Goal: Information Seeking & Learning: Learn about a topic

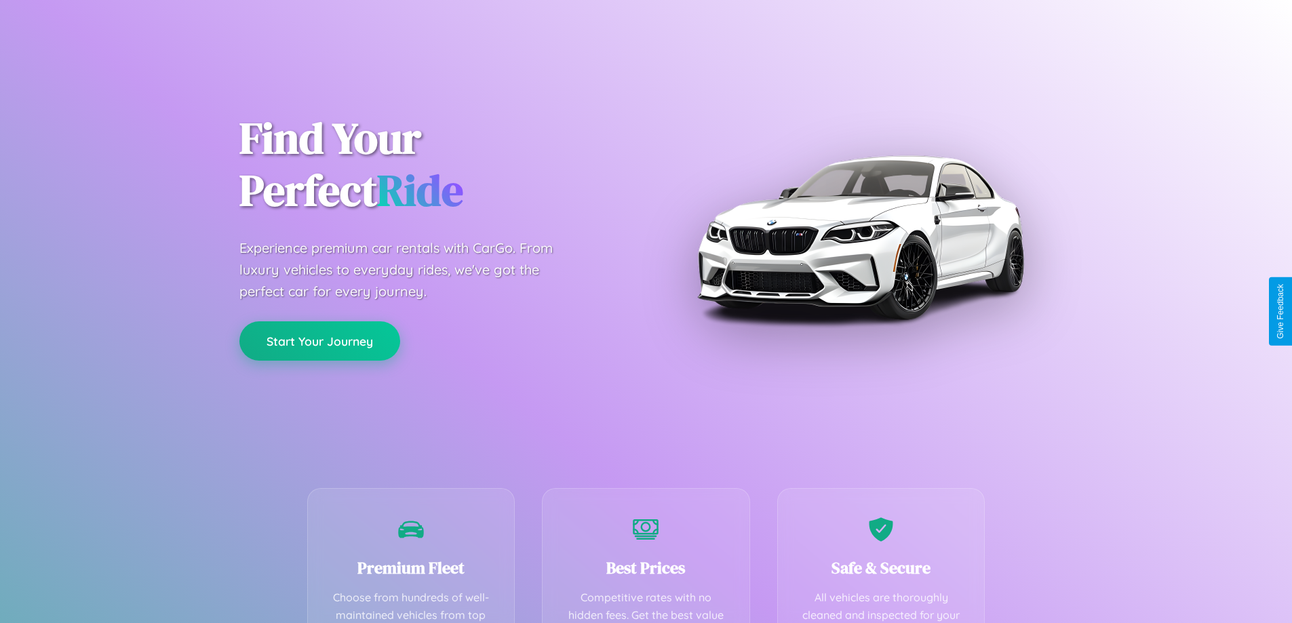
click at [319, 341] on button "Start Your Journey" at bounding box center [319, 340] width 161 height 39
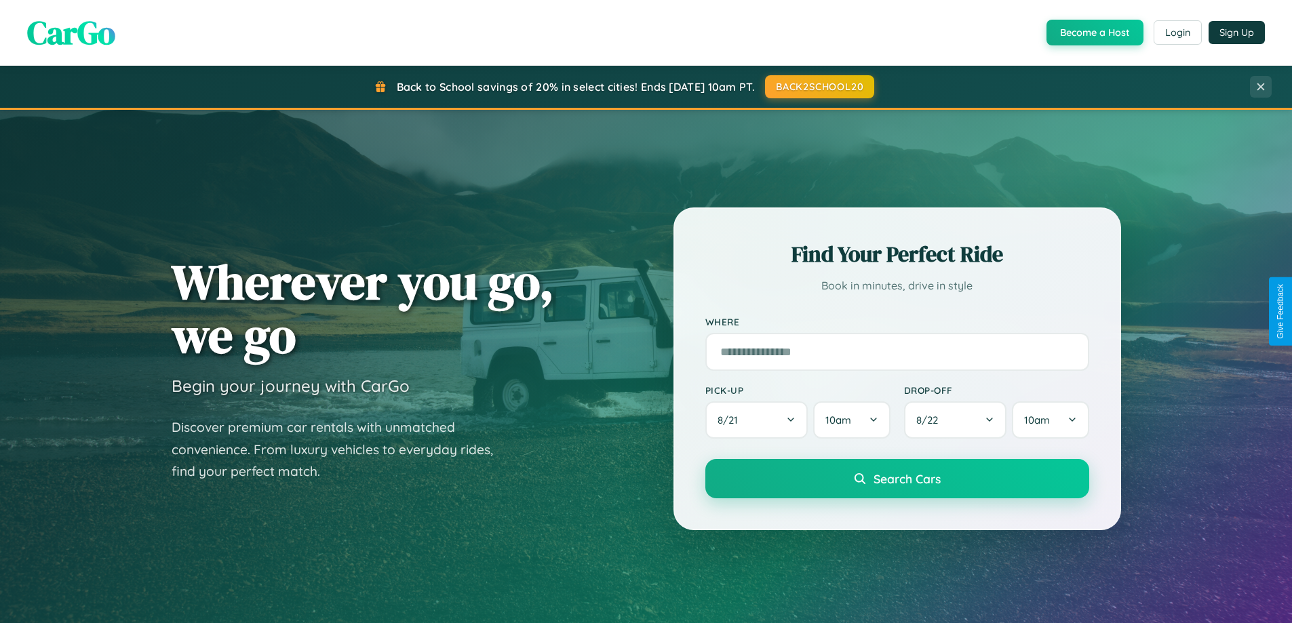
scroll to position [2609, 0]
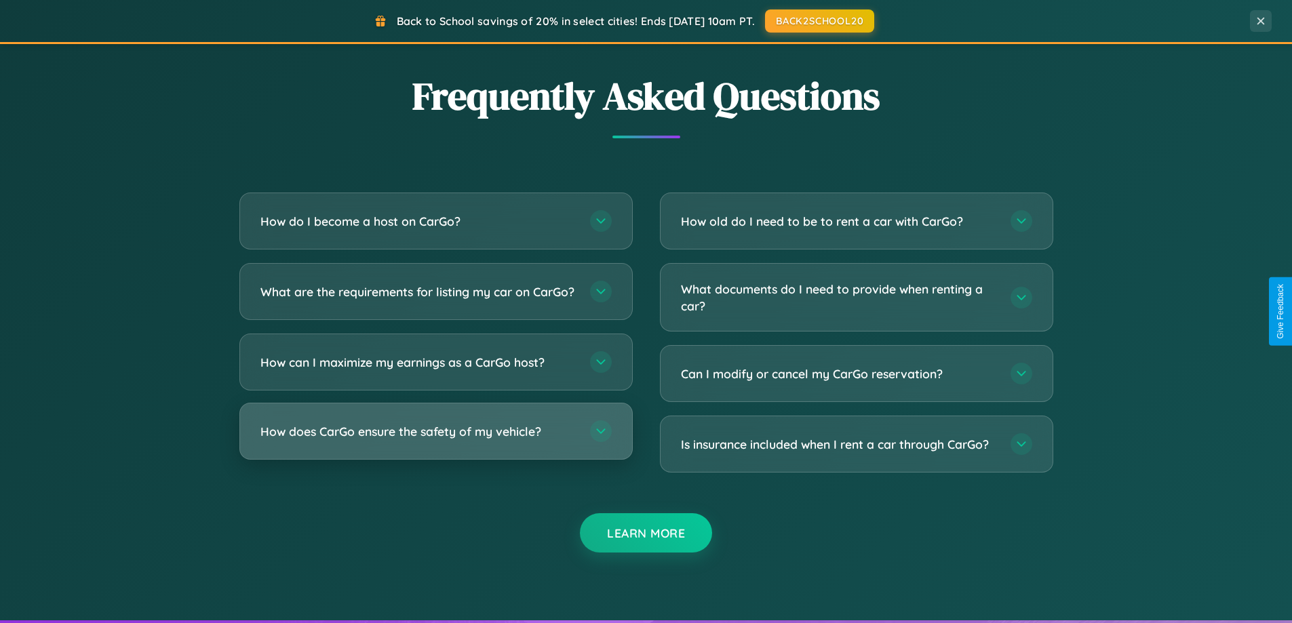
click at [435, 440] on h3 "How does CarGo ensure the safety of my vehicle?" at bounding box center [418, 431] width 316 height 17
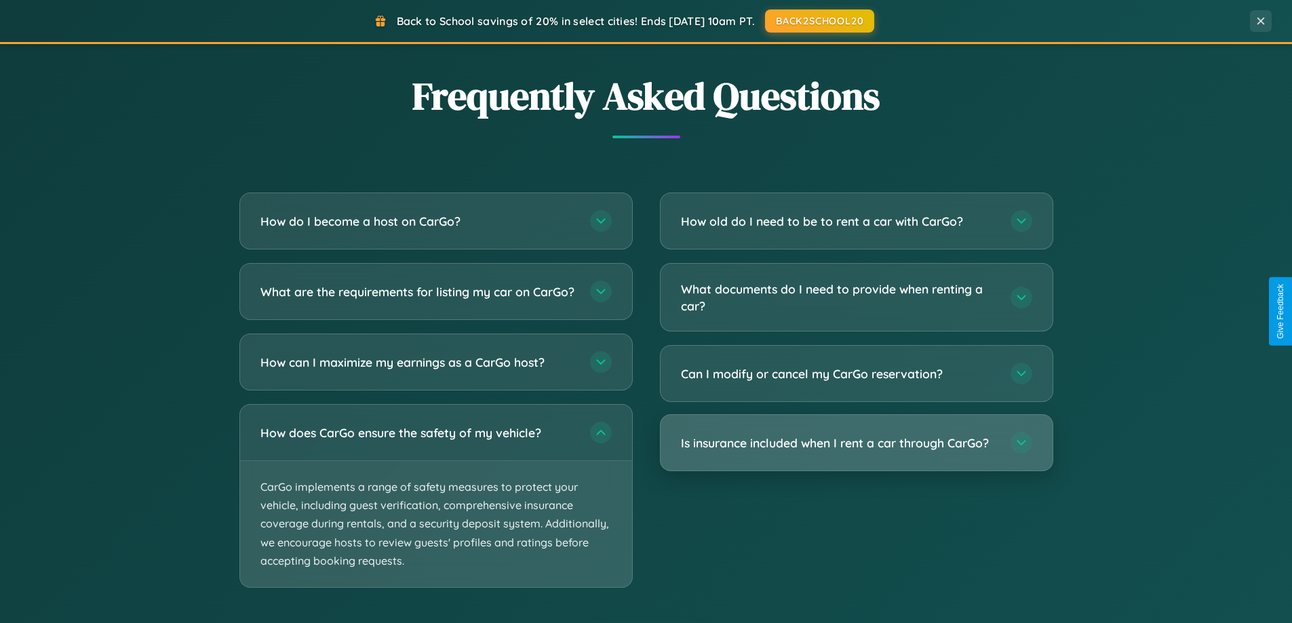
click at [856, 443] on h3 "Is insurance included when I rent a car through CarGo?" at bounding box center [839, 443] width 316 height 17
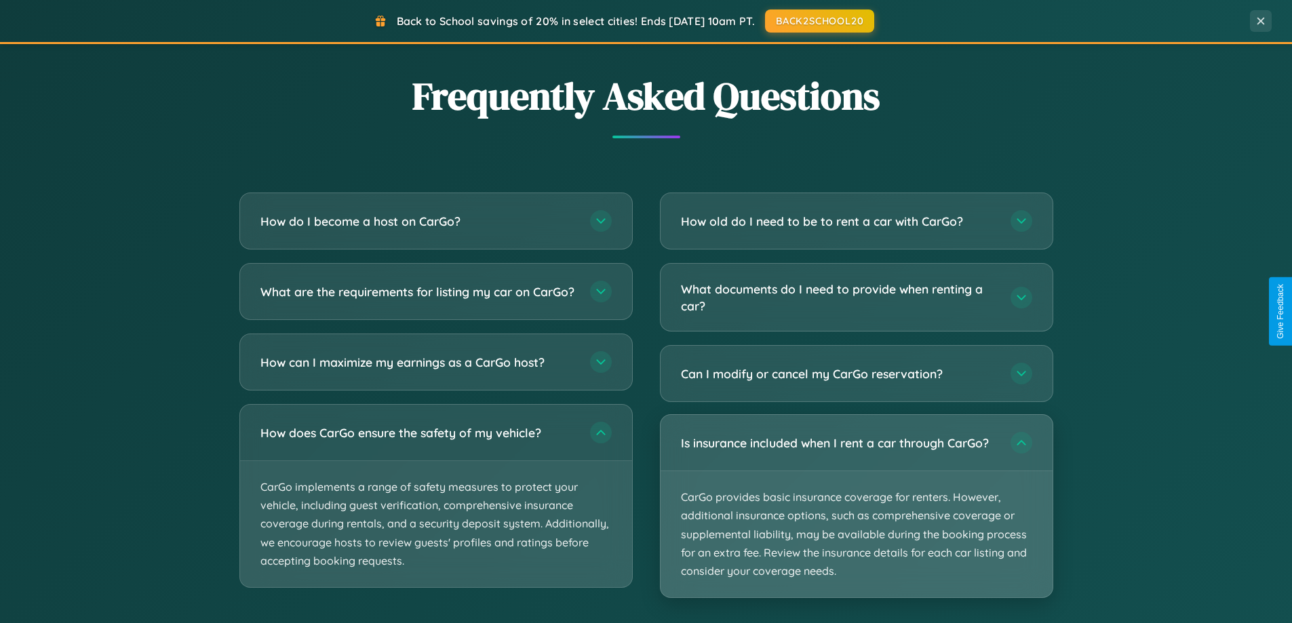
click at [856, 506] on p "CarGo provides basic insurance coverage for renters. However, additional insura…" at bounding box center [856, 534] width 392 height 126
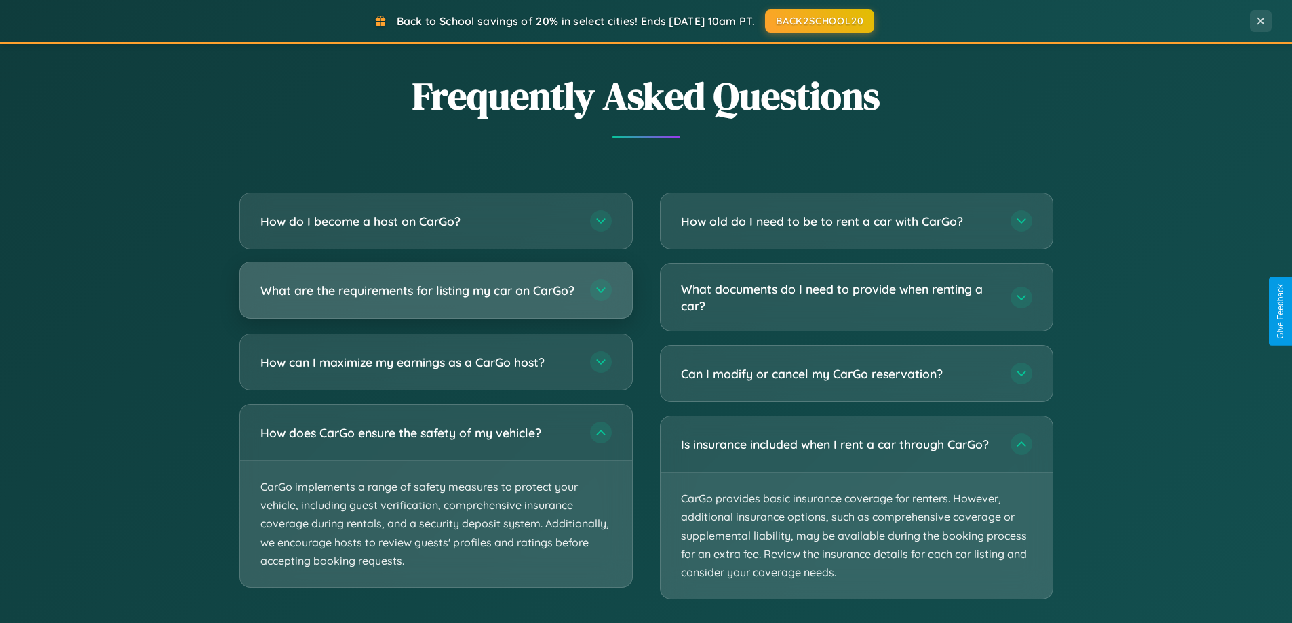
click at [435, 296] on h3 "What are the requirements for listing my car on CarGo?" at bounding box center [418, 290] width 316 height 17
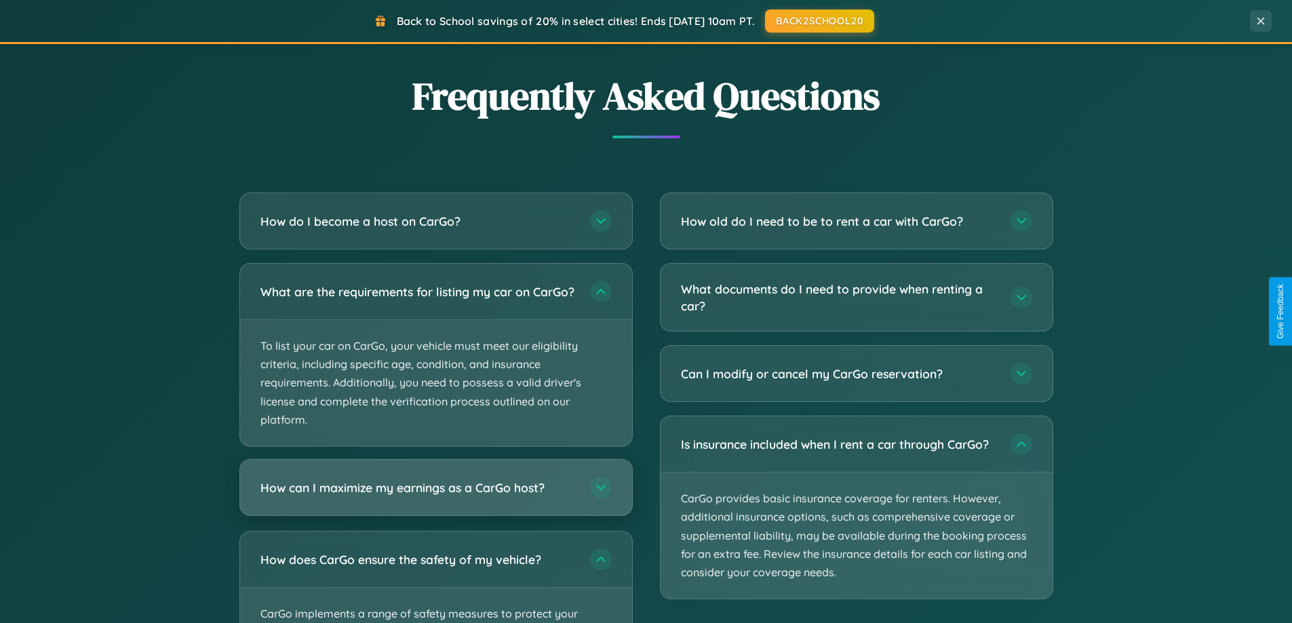
click at [435, 496] on h3 "How can I maximize my earnings as a CarGo host?" at bounding box center [418, 487] width 316 height 17
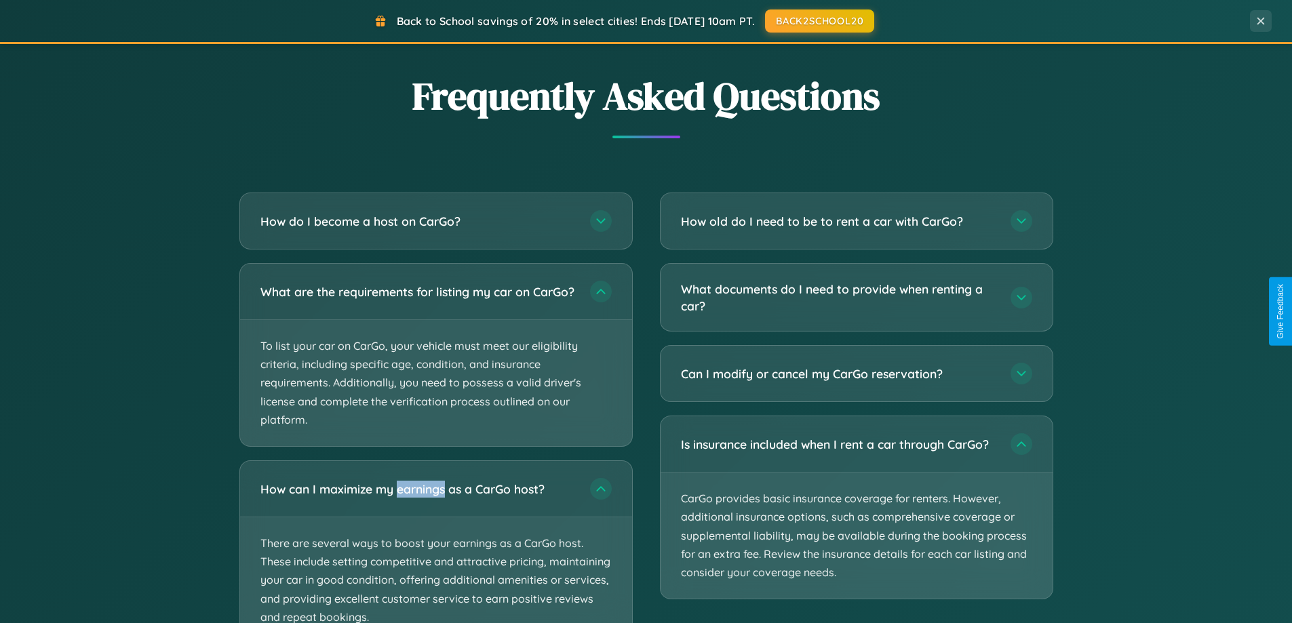
scroll to position [2839, 0]
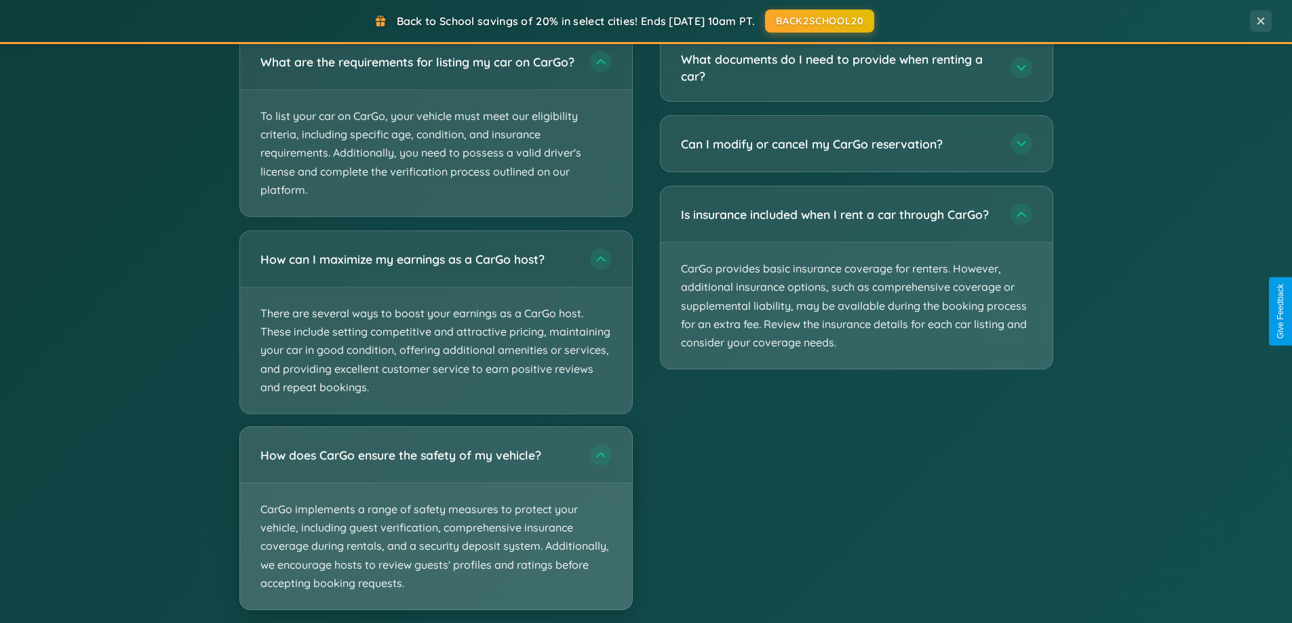
click at [435, 530] on p "CarGo implements a range of safety measures to protect your vehicle, including …" at bounding box center [436, 546] width 392 height 126
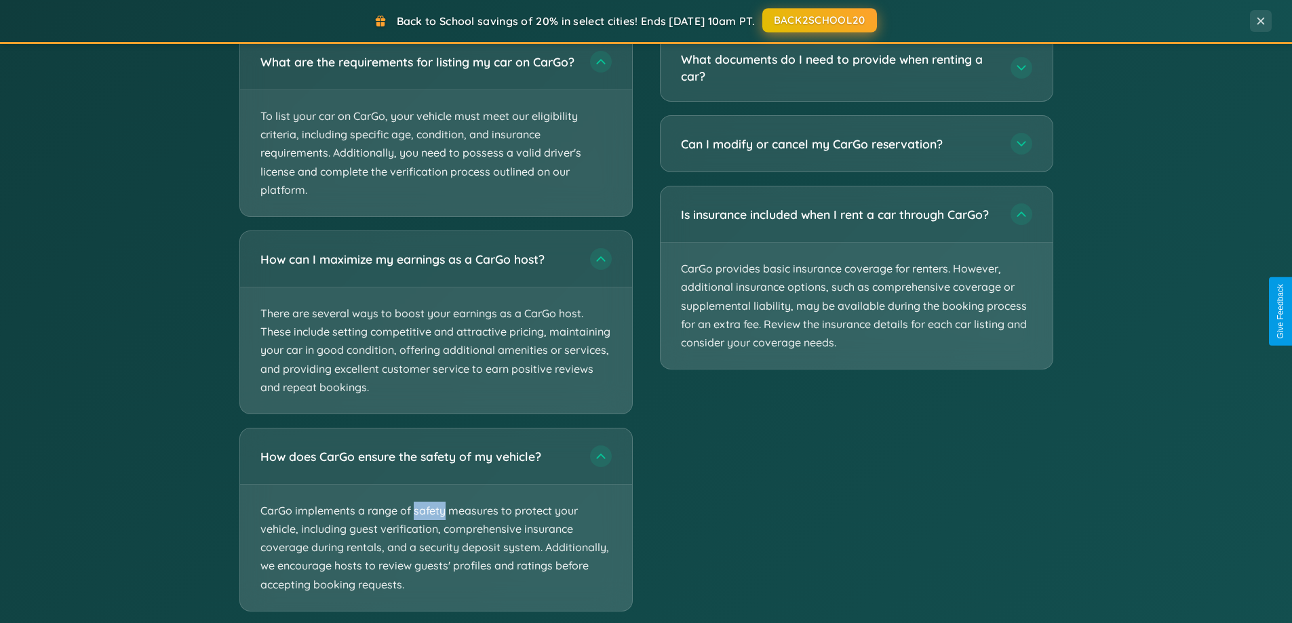
click at [818, 21] on button "BACK2SCHOOL20" at bounding box center [819, 20] width 115 height 24
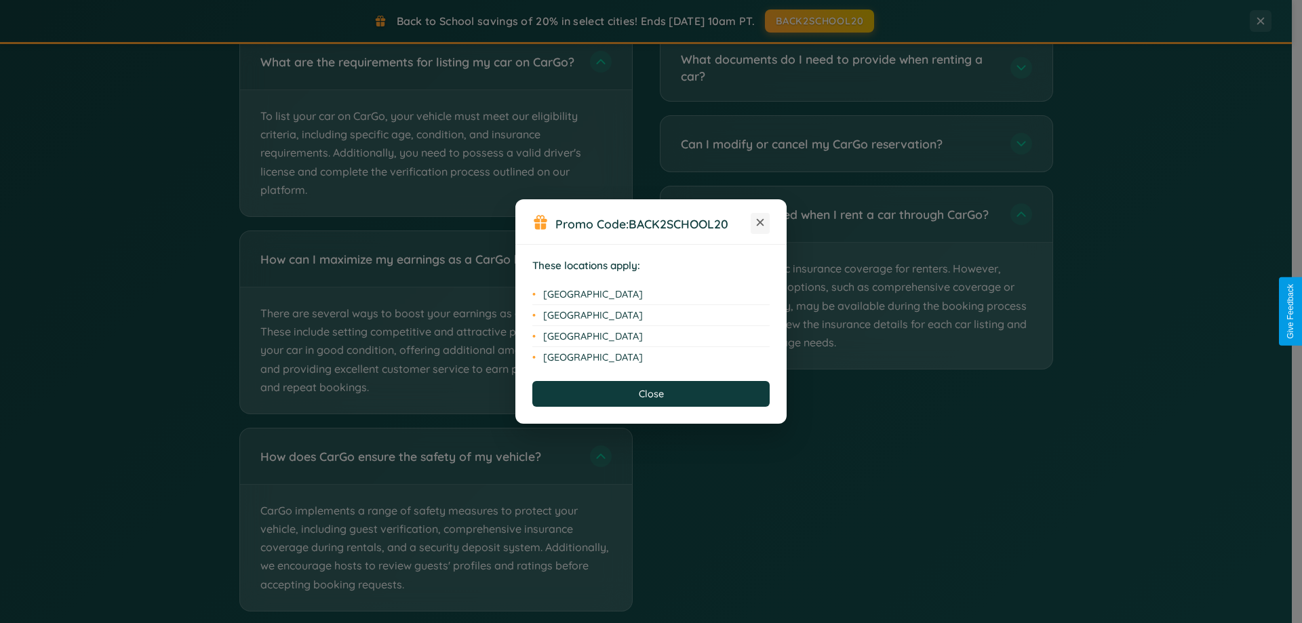
click at [760, 223] on icon at bounding box center [760, 222] width 7 height 7
